Goal: Transaction & Acquisition: Purchase product/service

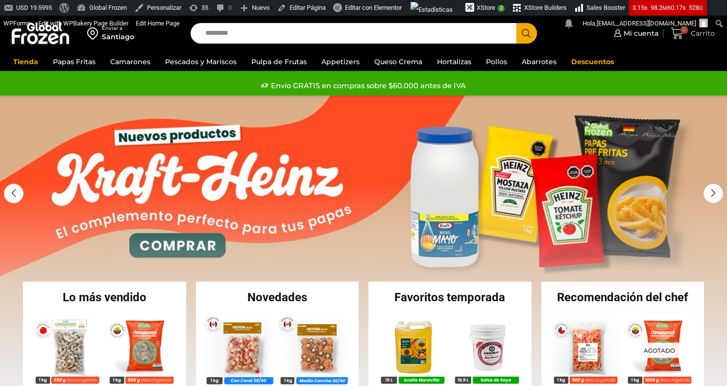
click at [698, 39] on span "0 [GEOGRAPHIC_DATA]" at bounding box center [693, 33] width 44 height 13
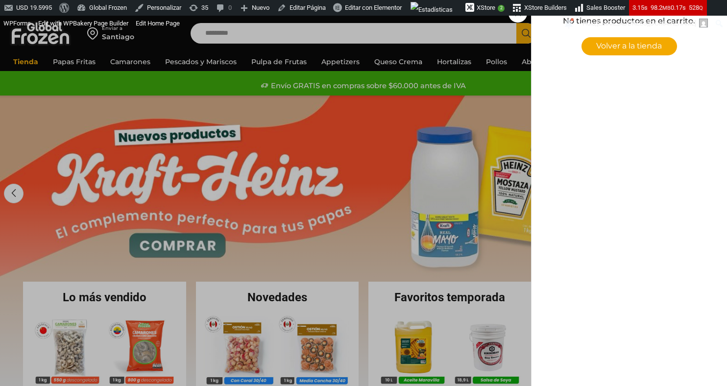
click at [668, 45] on div "0 [GEOGRAPHIC_DATA] 0 0 Shopping Cart No tienes productos en el carrito. Volver…" at bounding box center [692, 33] width 49 height 23
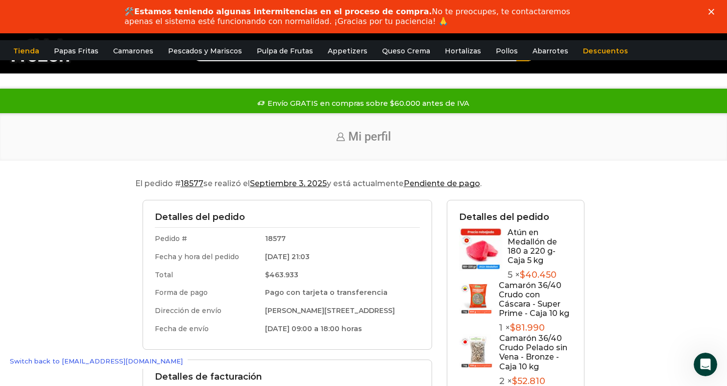
click at [710, 10] on polygon "Cerrar" at bounding box center [712, 12] width 6 height 6
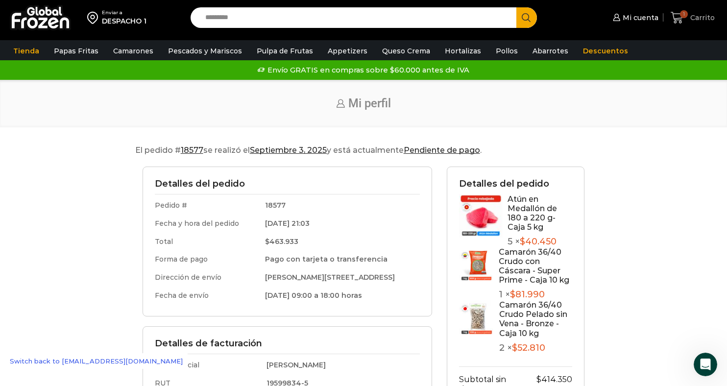
click at [687, 16] on span "1" at bounding box center [684, 14] width 8 height 8
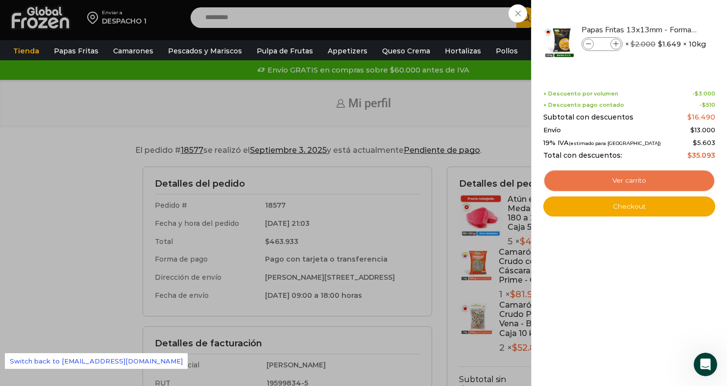
click at [610, 181] on link "Ver carrito" at bounding box center [629, 181] width 172 height 23
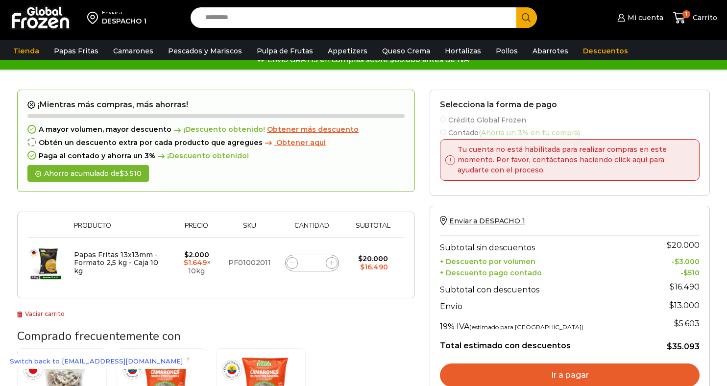
scroll to position [16, 0]
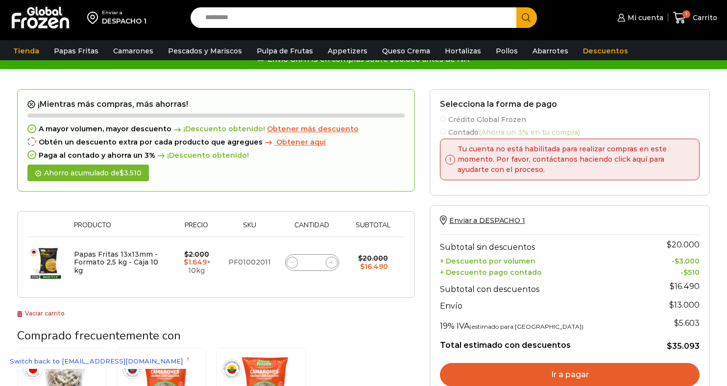
click at [446, 128] on label "Contado (Ahorra un 3% en tu compra)" at bounding box center [570, 131] width 260 height 10
click at [446, 131] on label "Contado (Ahorra un 3% en tu compra)" at bounding box center [570, 131] width 260 height 10
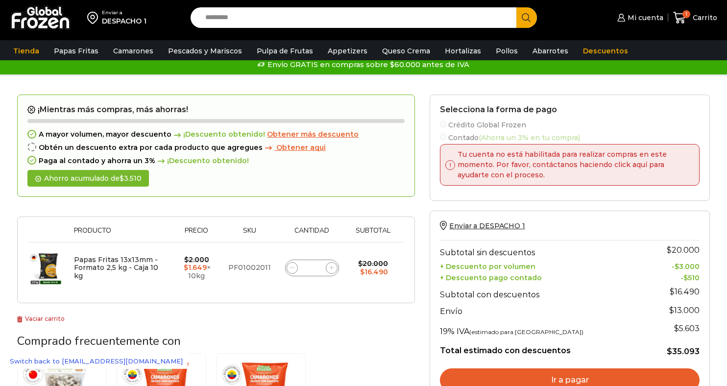
scroll to position [0, 0]
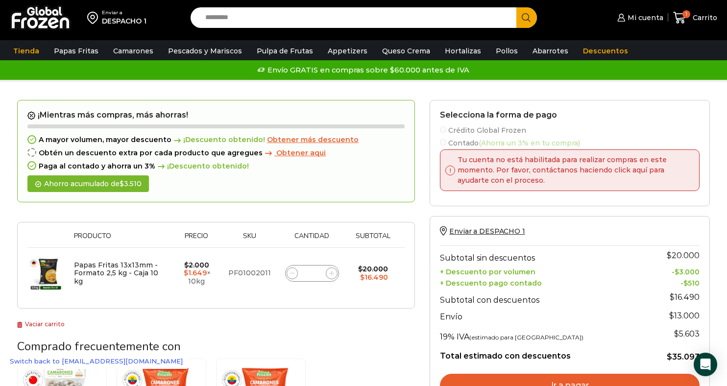
click at [69, 359] on link "Switch back to rherman84@gmail.com" at bounding box center [96, 361] width 183 height 16
